Goal: Task Accomplishment & Management: Manage account settings

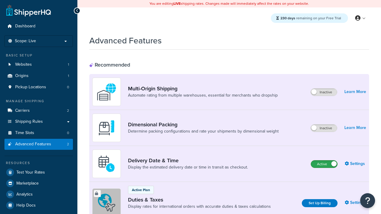
click at [324, 164] on label "Active" at bounding box center [324, 164] width 26 height 7
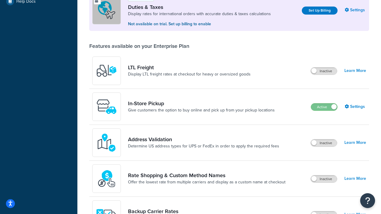
scroll to position [182, 0]
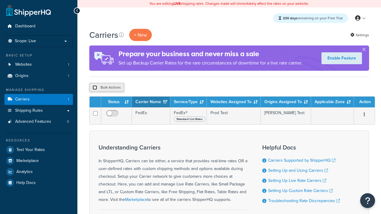
click at [95, 88] on input "checkbox" at bounding box center [95, 87] width 4 height 4
checkbox input "true"
click at [160, 88] on button "Delete" at bounding box center [159, 87] width 21 height 9
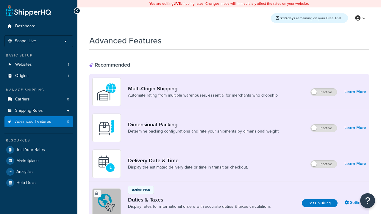
scroll to position [89, 0]
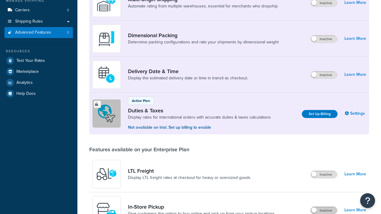
click at [324, 211] on label "Inactive" at bounding box center [324, 210] width 26 height 7
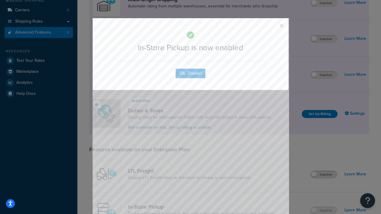
click at [273, 27] on button "button" at bounding box center [272, 27] width 1 height 1
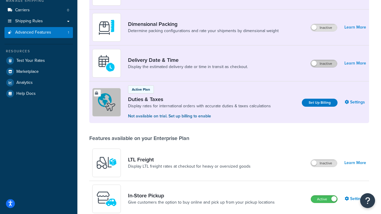
click at [324, 64] on label "Inactive" at bounding box center [324, 63] width 26 height 7
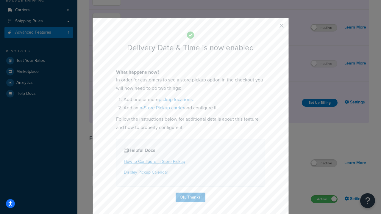
click at [273, 27] on button "button" at bounding box center [272, 27] width 1 height 1
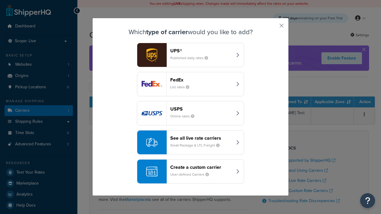
click at [190, 171] on div "Create a custom carrier User-defined Carriers" at bounding box center [201, 172] width 62 height 14
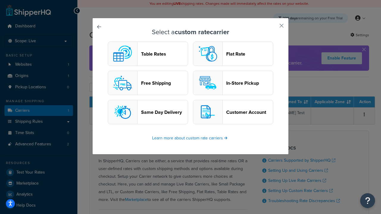
click at [233, 83] on header "In-Store Pickup" at bounding box center [249, 83] width 47 height 6
